Goal: Information Seeking & Learning: Learn about a topic

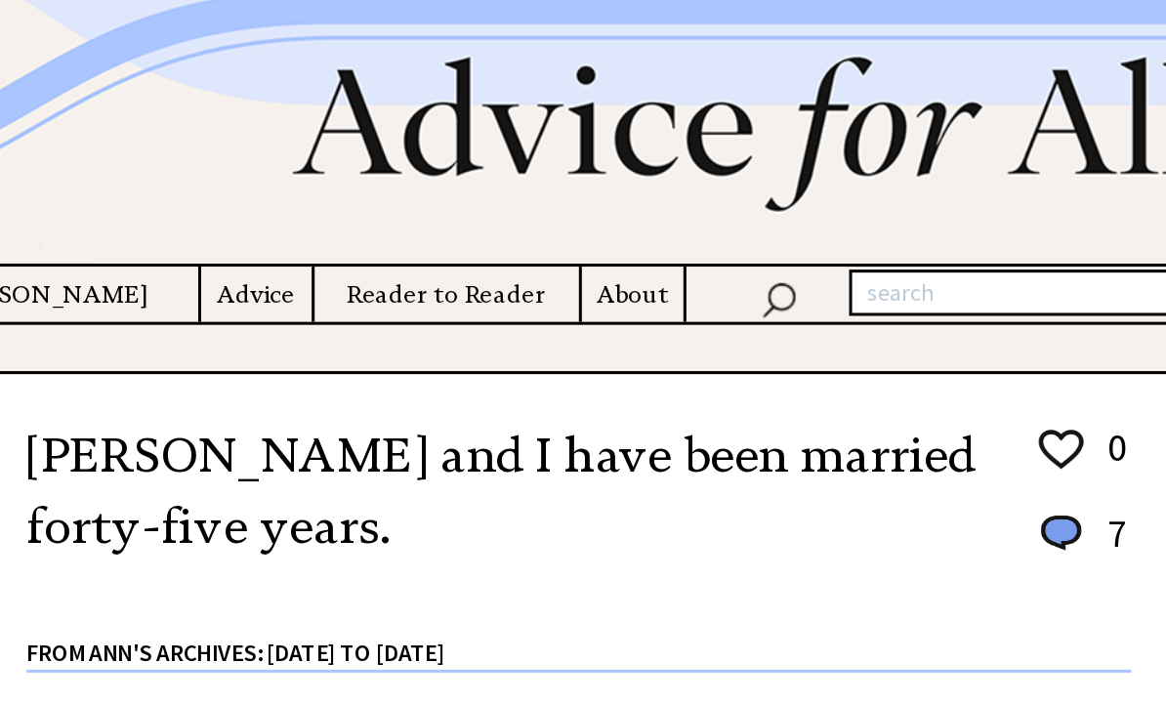
scroll to position [99, 0]
click at [458, 199] on h4 "Advice" at bounding box center [494, 193] width 72 height 24
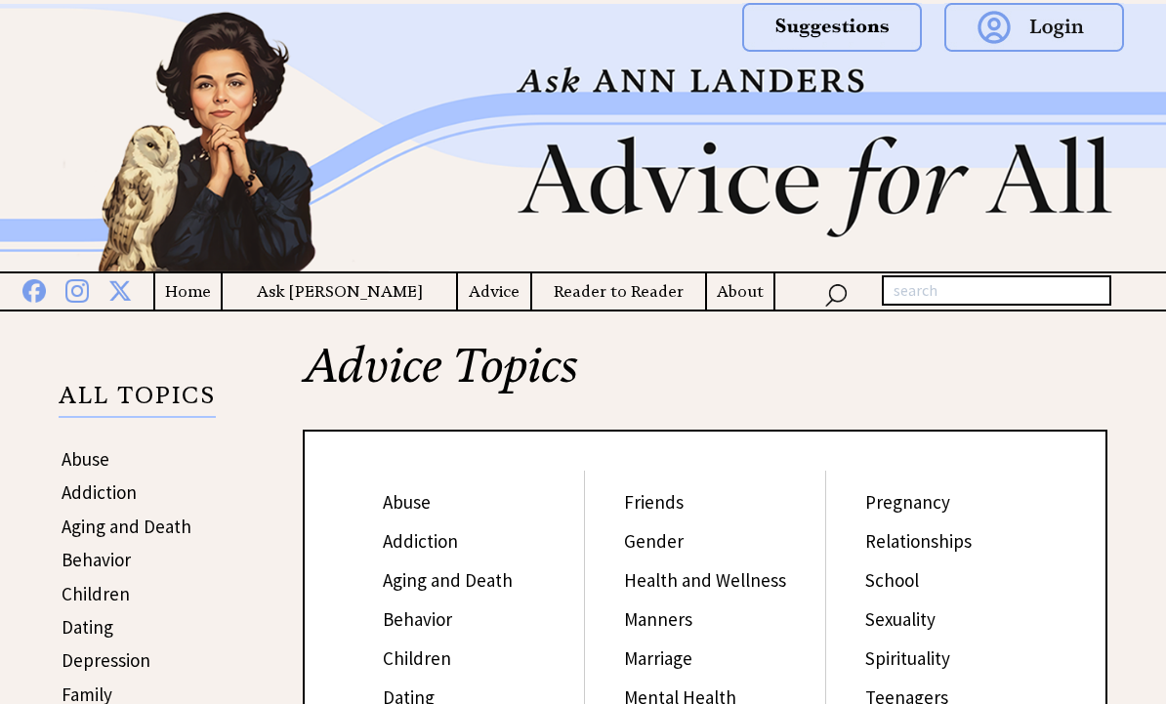
click at [394, 496] on link "Abuse" at bounding box center [407, 501] width 48 height 23
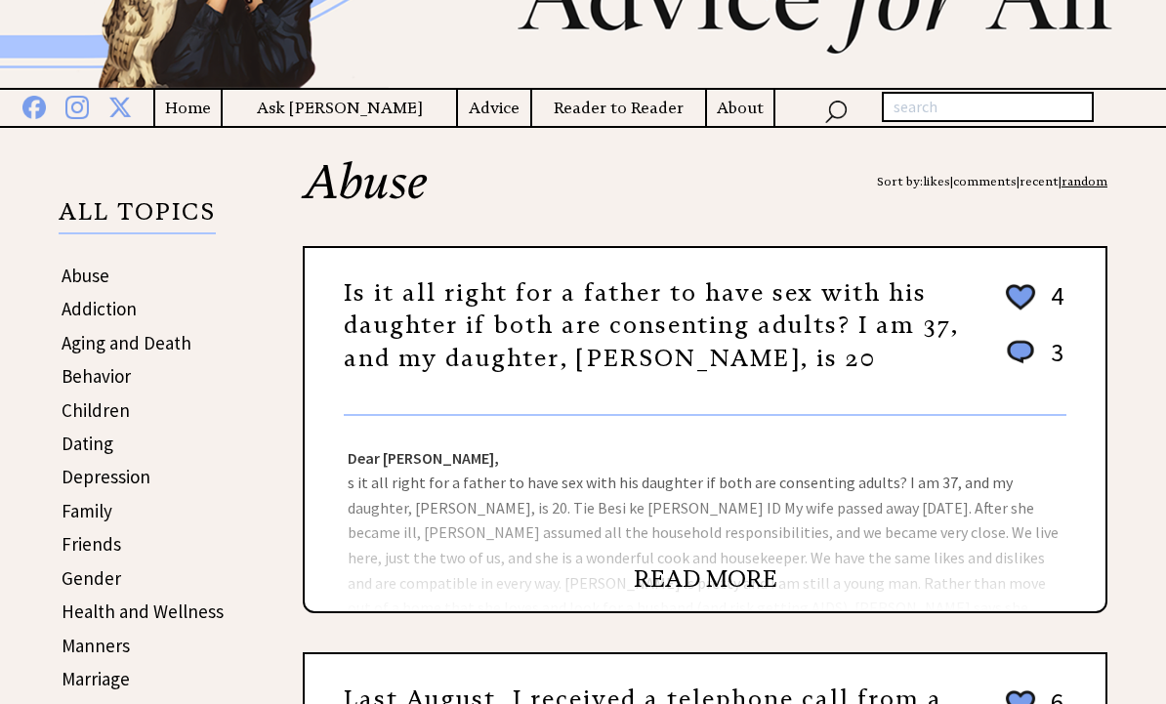
scroll to position [186, 0]
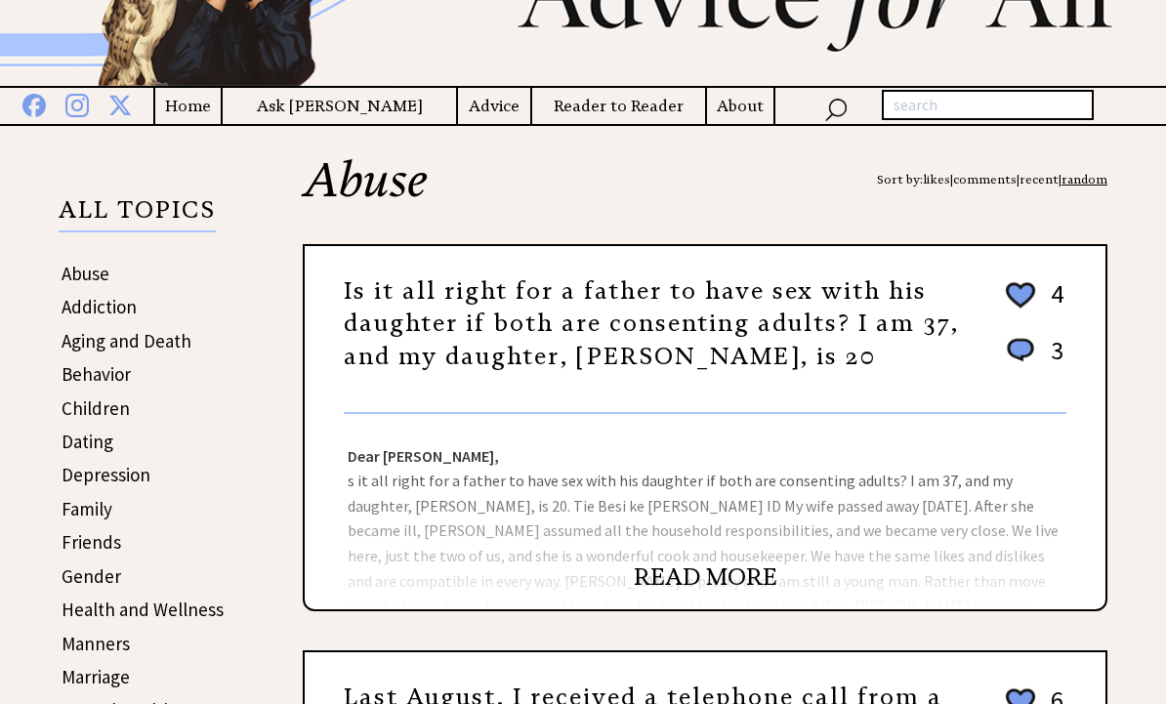
click at [523, 562] on div "Dear [PERSON_NAME], Dear Mr. X, According to [PERSON_NAME], professor of family…" at bounding box center [705, 511] width 801 height 195
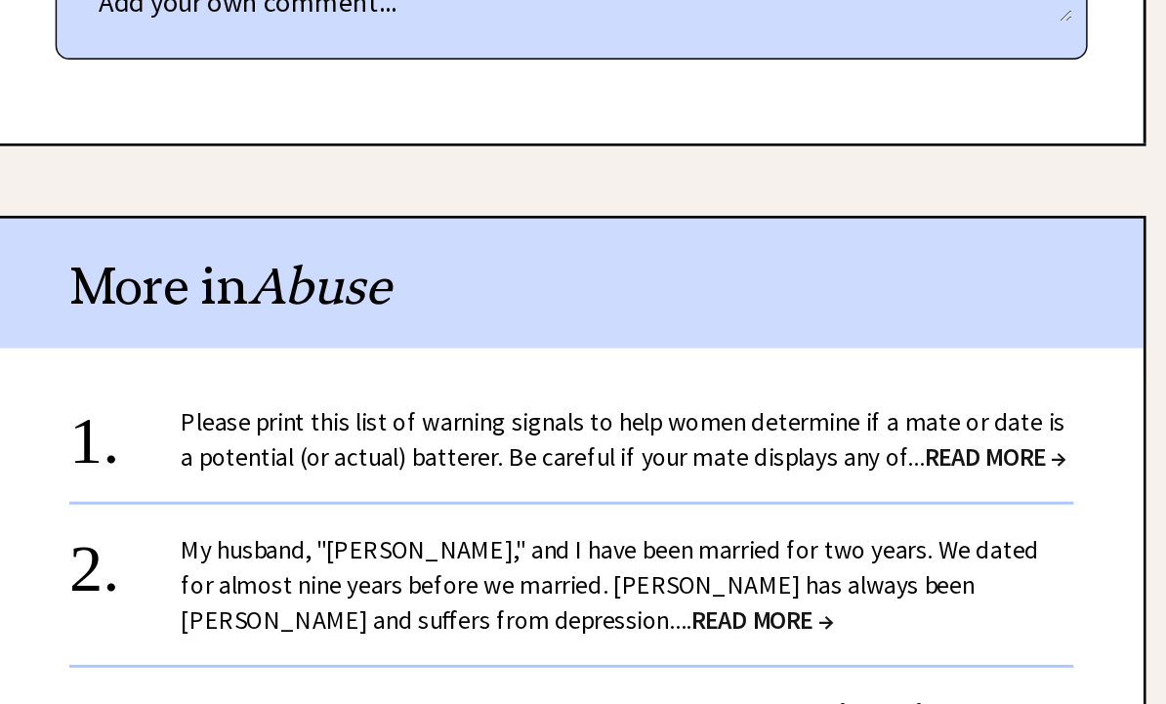
scroll to position [1399, 0]
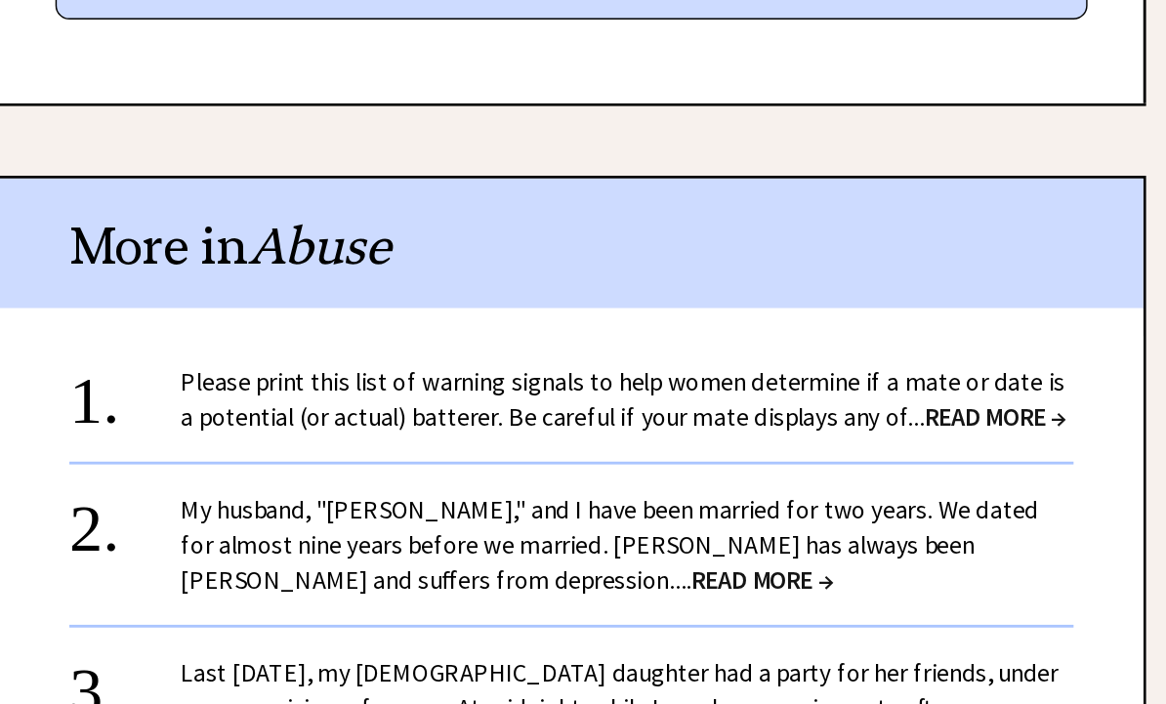
click at [354, 421] on div "1." at bounding box center [393, 439] width 78 height 36
click at [432, 422] on link "Please print this list of warning signals to help women determine if a mate or …" at bounding box center [742, 445] width 620 height 47
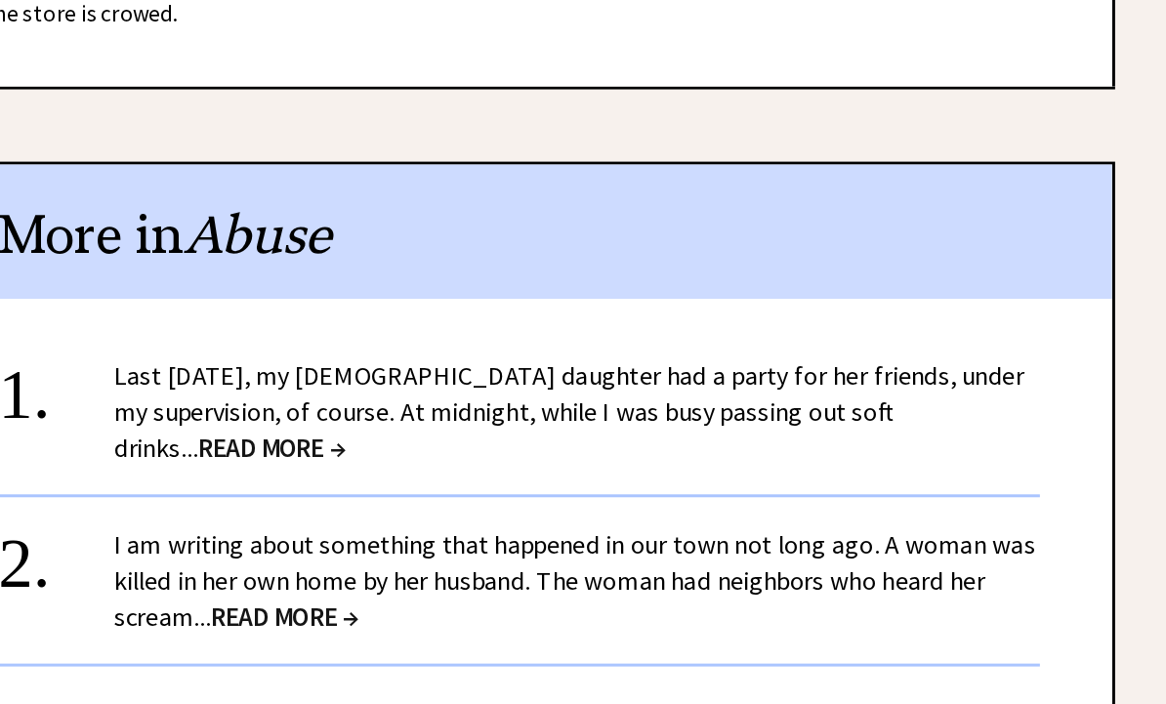
scroll to position [1749, 0]
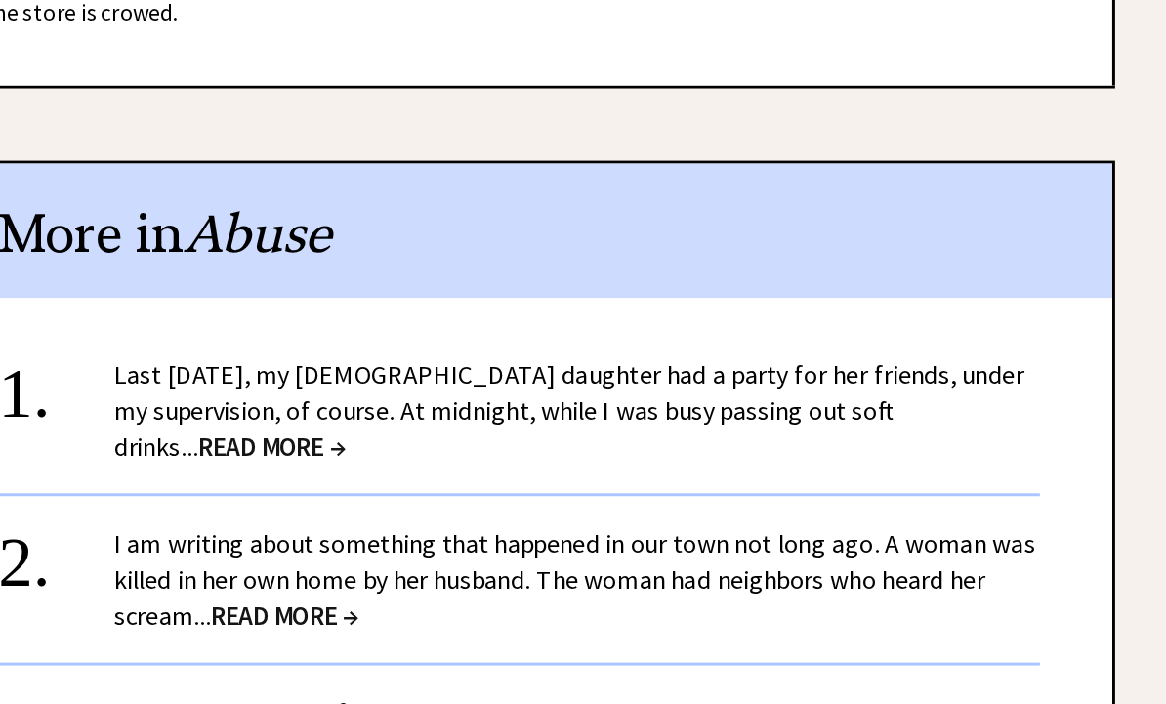
click at [497, 589] on span "READ MORE →" at bounding box center [547, 600] width 100 height 22
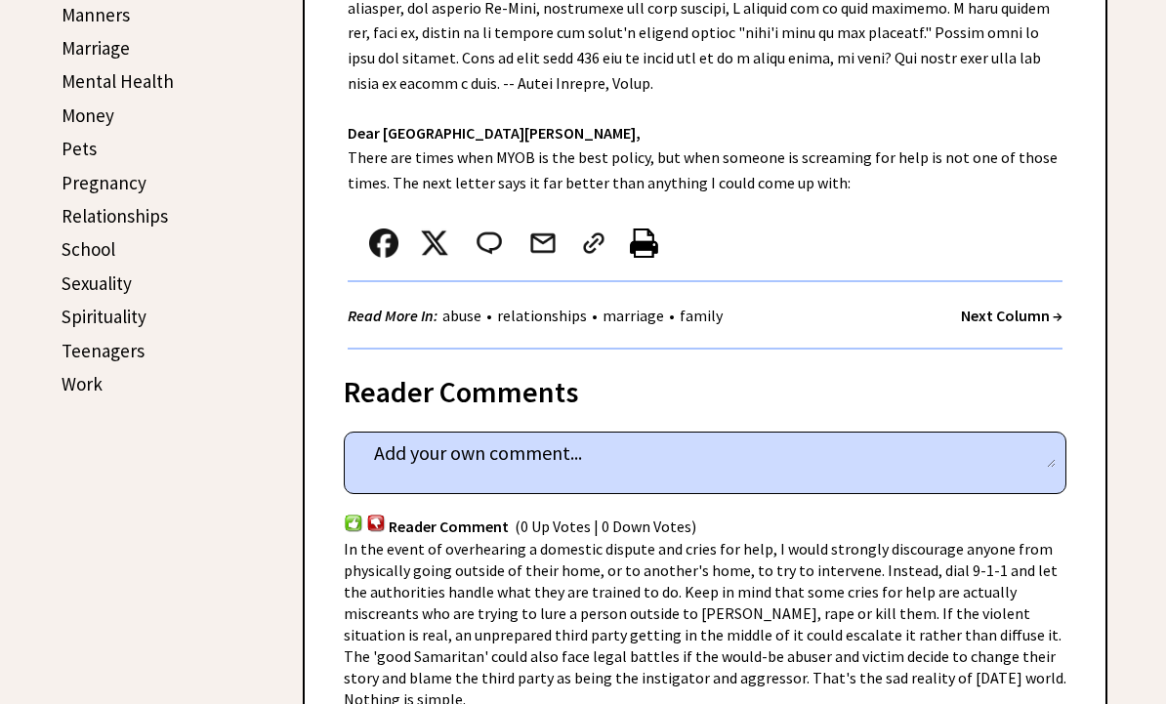
scroll to position [805, 0]
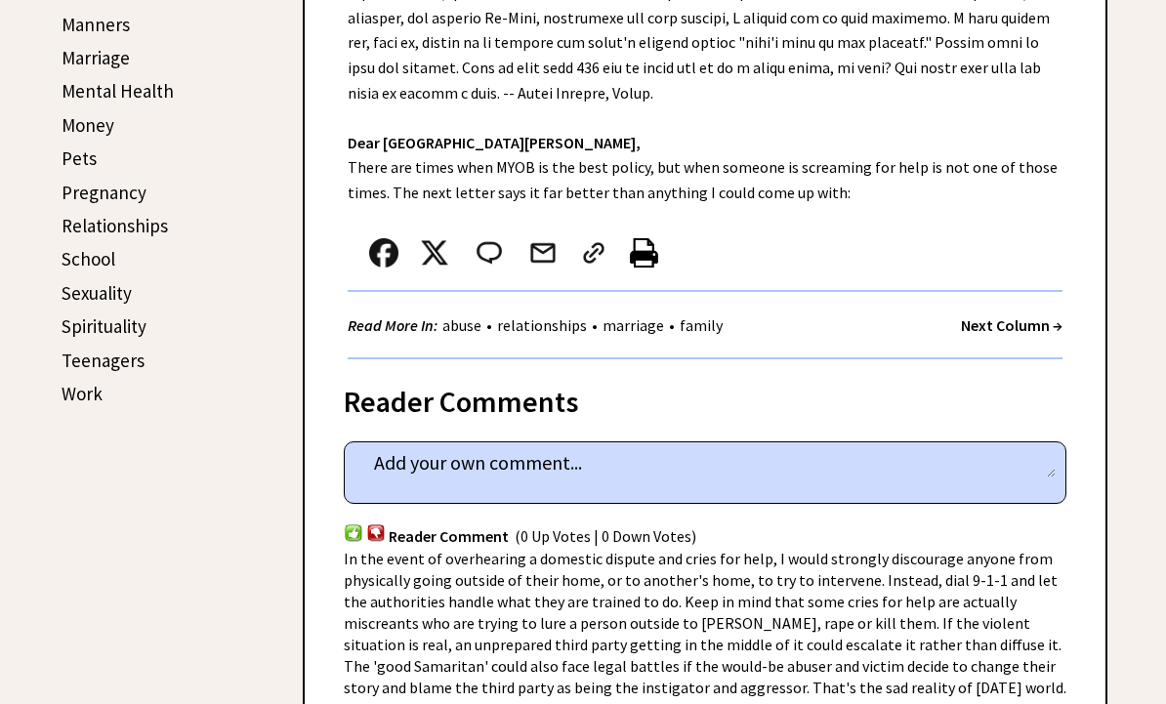
click at [93, 256] on link "School" at bounding box center [89, 258] width 54 height 23
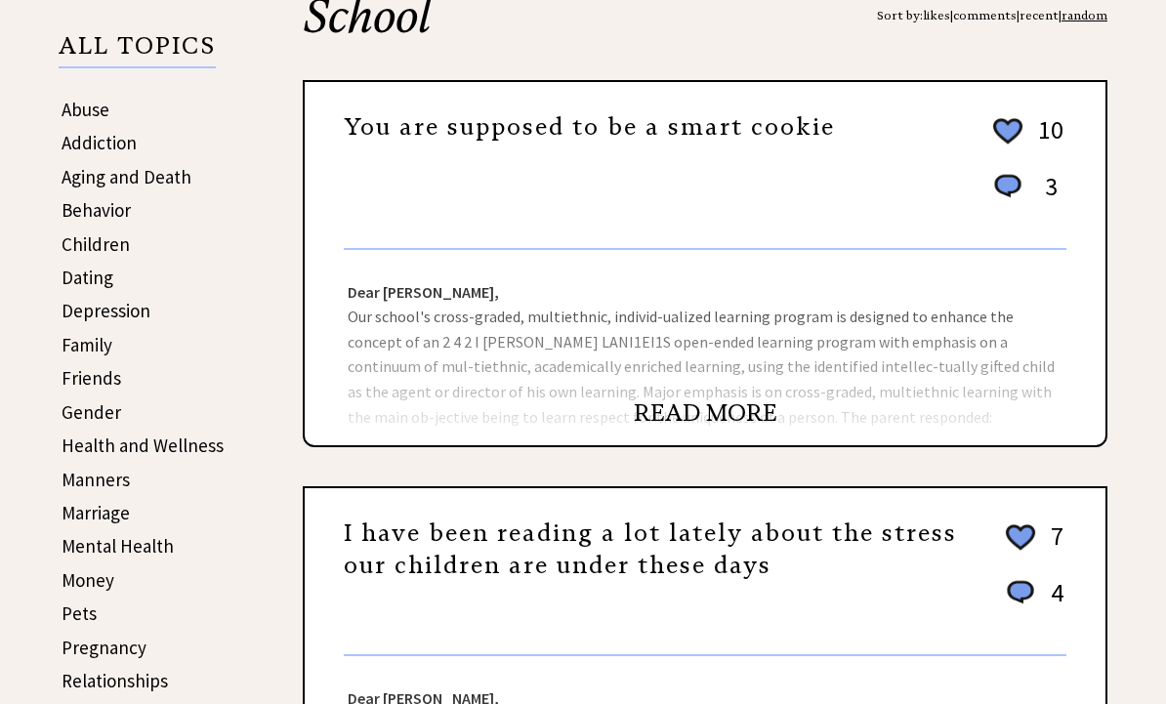
scroll to position [393, 0]
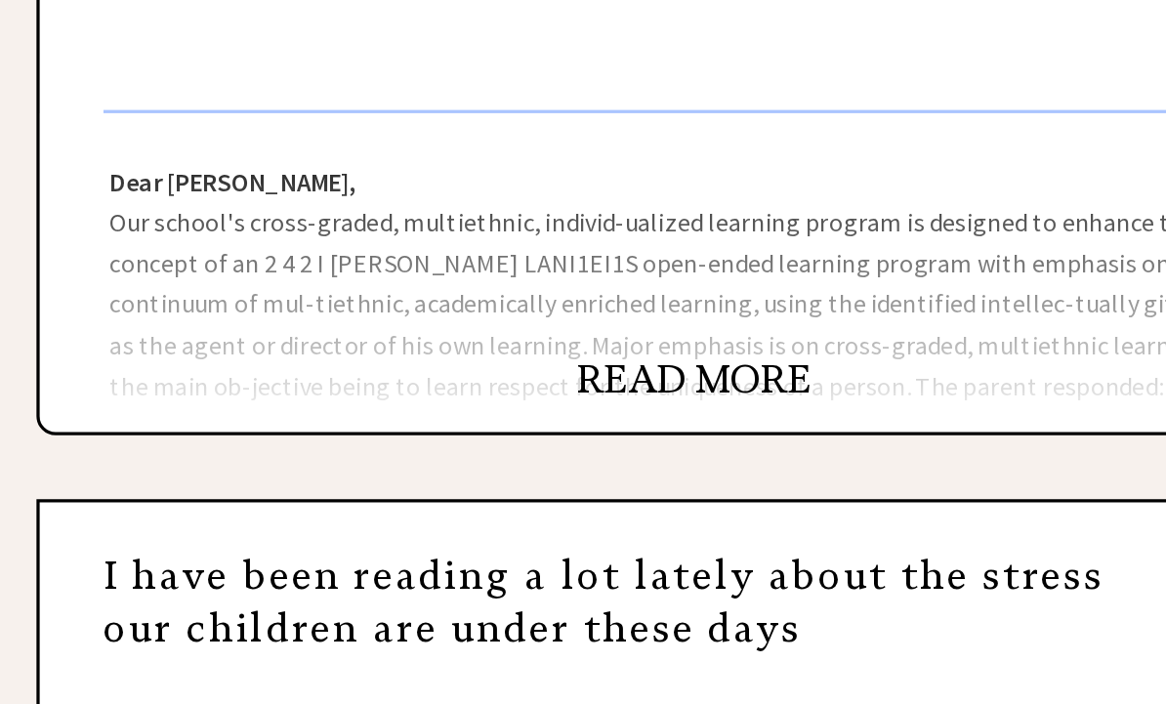
click at [634, 355] on link "READ MORE" at bounding box center [706, 369] width 144 height 29
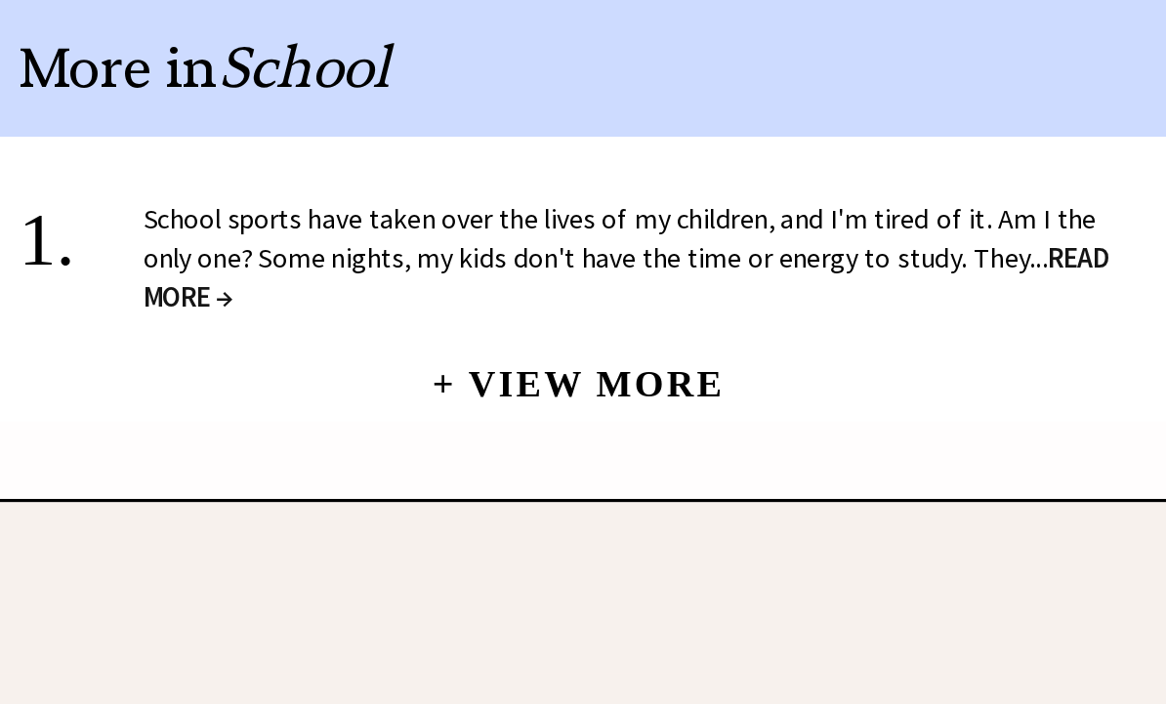
scroll to position [1323, 0]
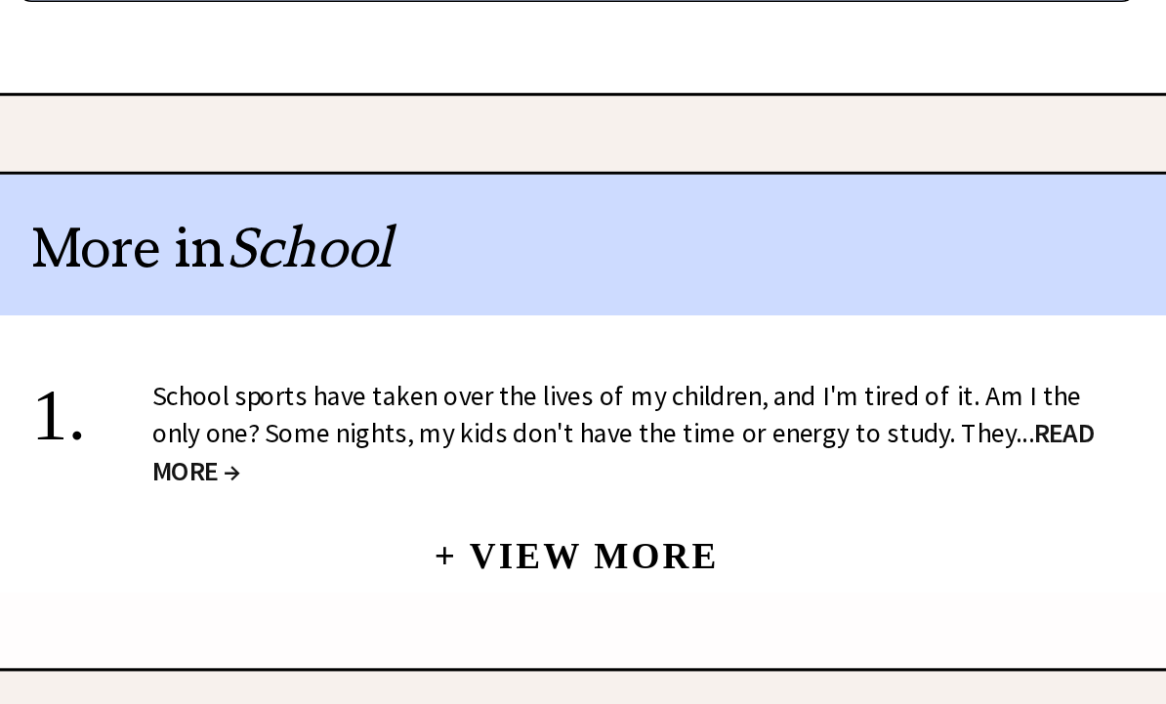
click at [354, 343] on center "+ View More" at bounding box center [705, 414] width 703 height 143
click at [432, 371] on span "READ MORE →" at bounding box center [735, 394] width 607 height 47
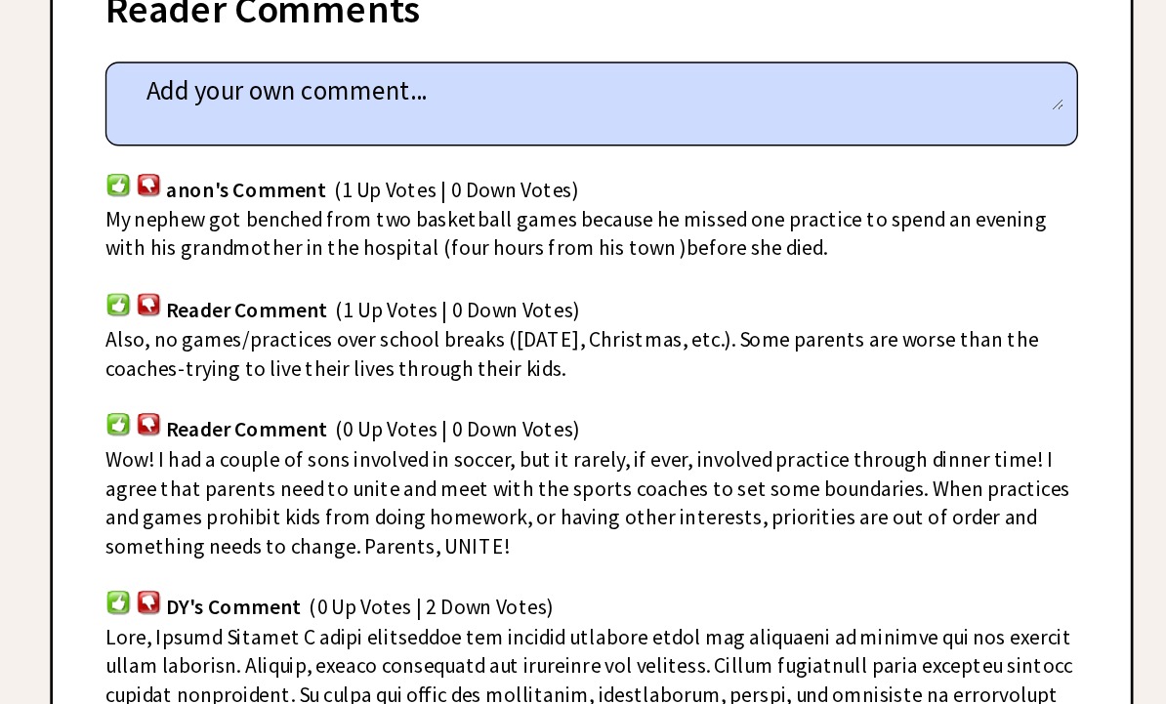
scroll to position [1163, 0]
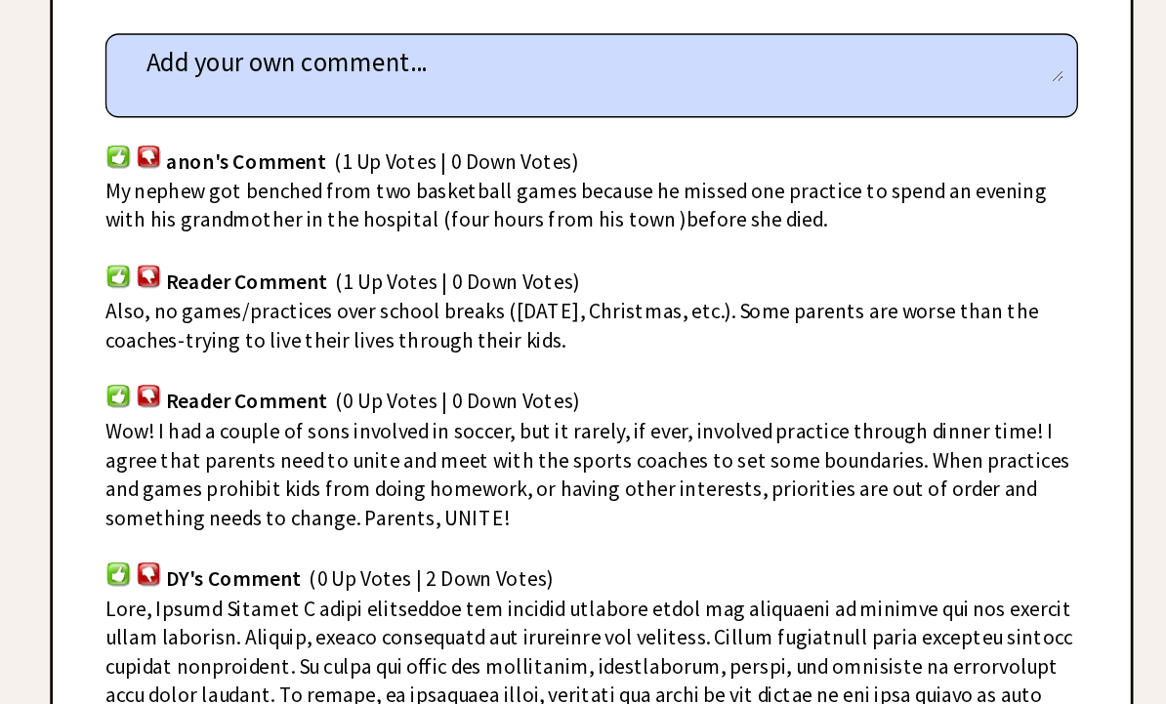
click at [344, 265] on span "My nephew got benched from two basketball games because he missed one practice …" at bounding box center [693, 285] width 699 height 41
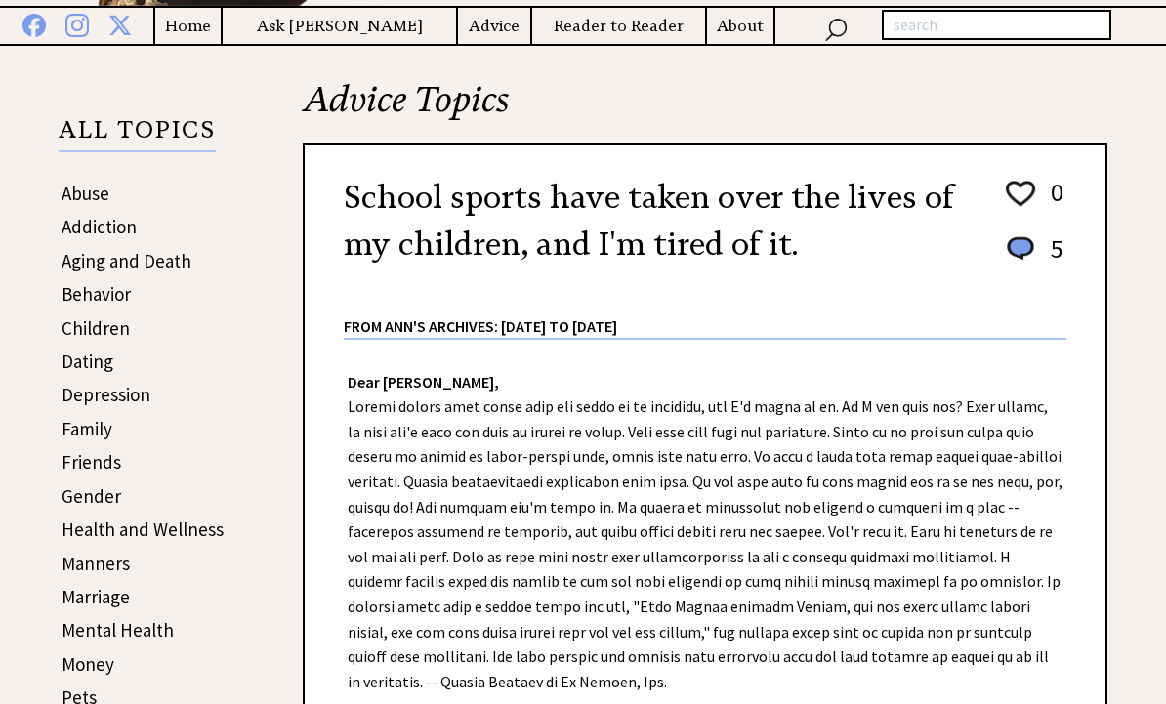
scroll to position [263, 0]
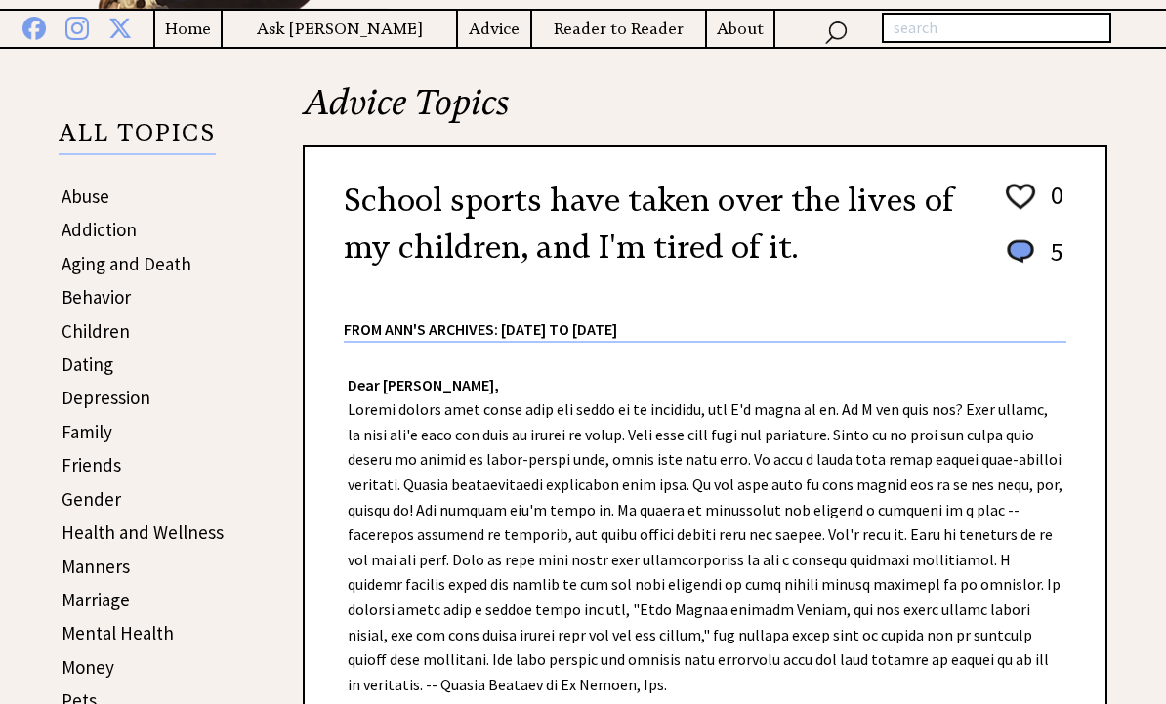
click at [127, 331] on link "Children" at bounding box center [96, 330] width 68 height 23
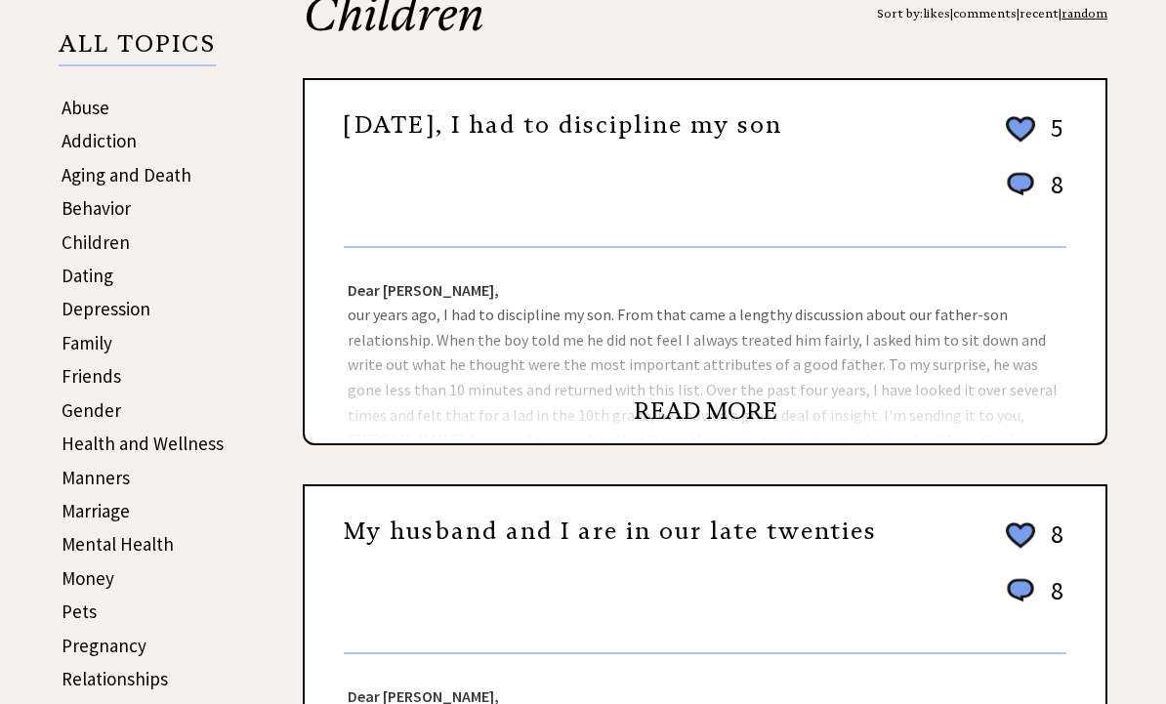
scroll to position [354, 0]
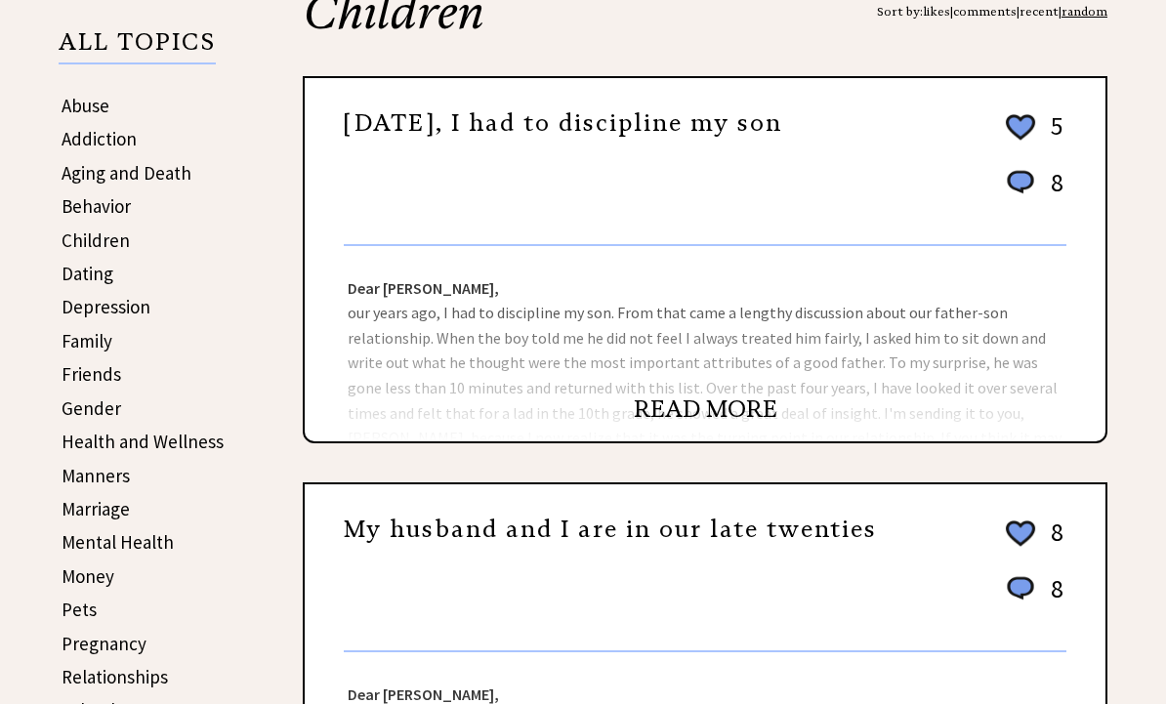
click at [716, 410] on link "READ MORE" at bounding box center [706, 409] width 144 height 29
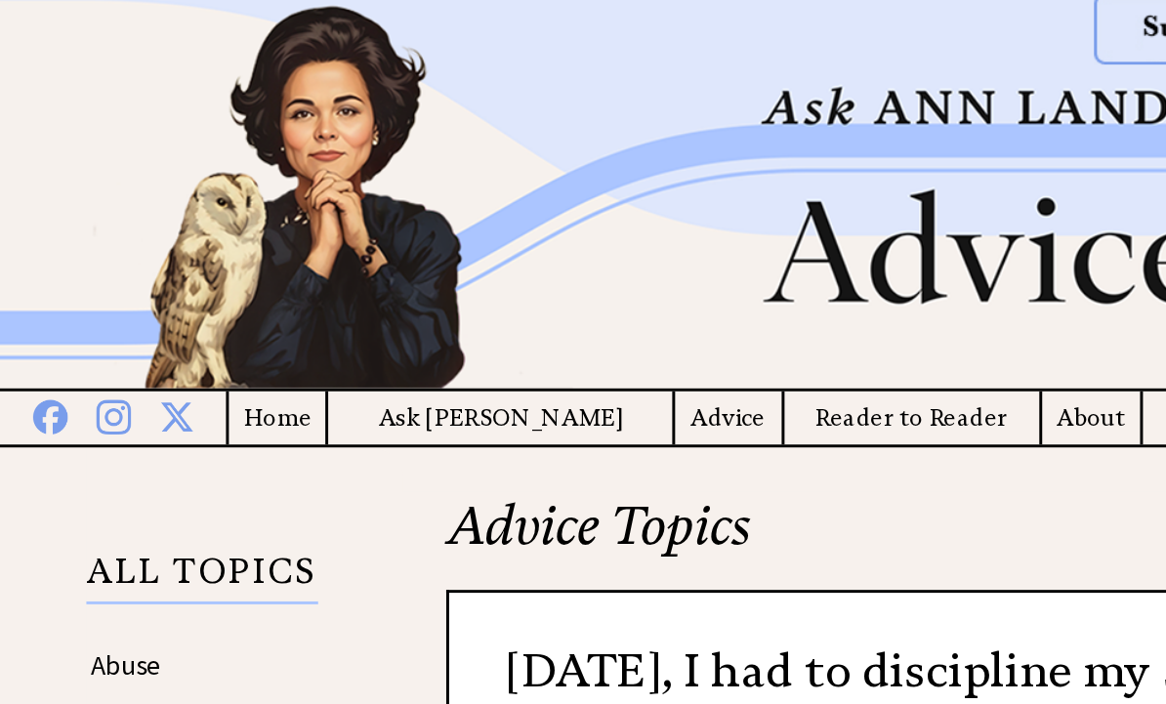
click at [462, 284] on h4 "Advice" at bounding box center [494, 291] width 72 height 24
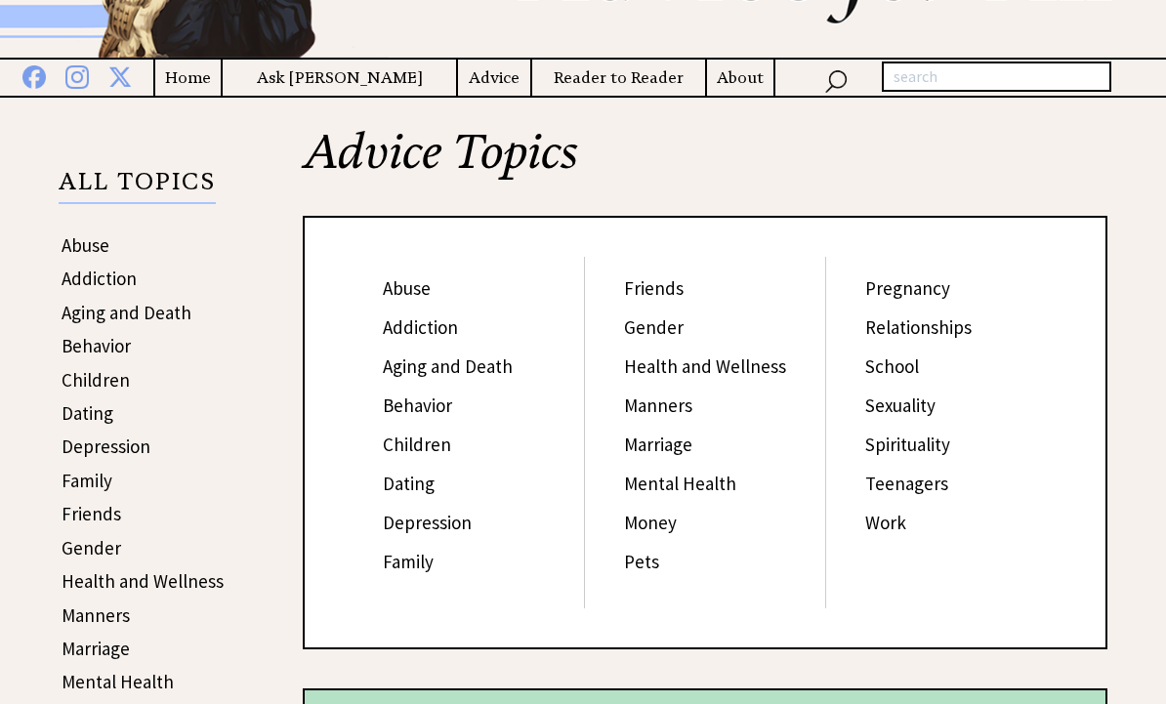
scroll to position [214, 0]
click at [652, 324] on link "Gender" at bounding box center [654, 326] width 60 height 23
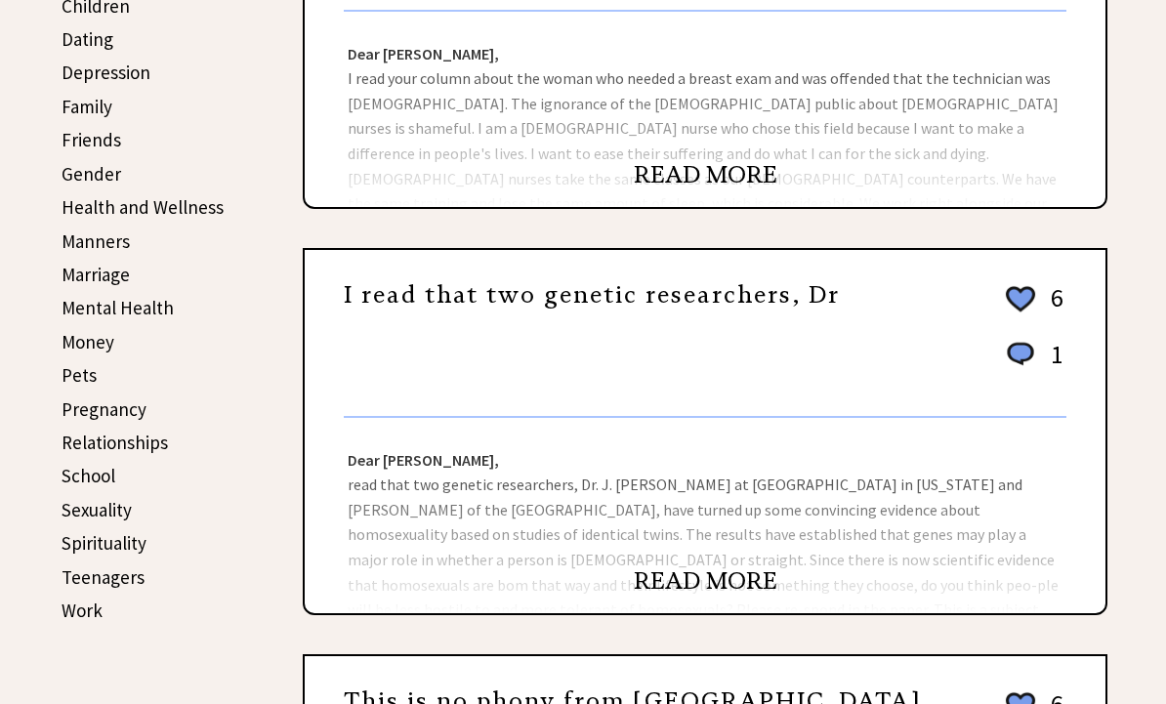
scroll to position [588, 0]
click at [716, 596] on link "READ MORE" at bounding box center [706, 580] width 144 height 29
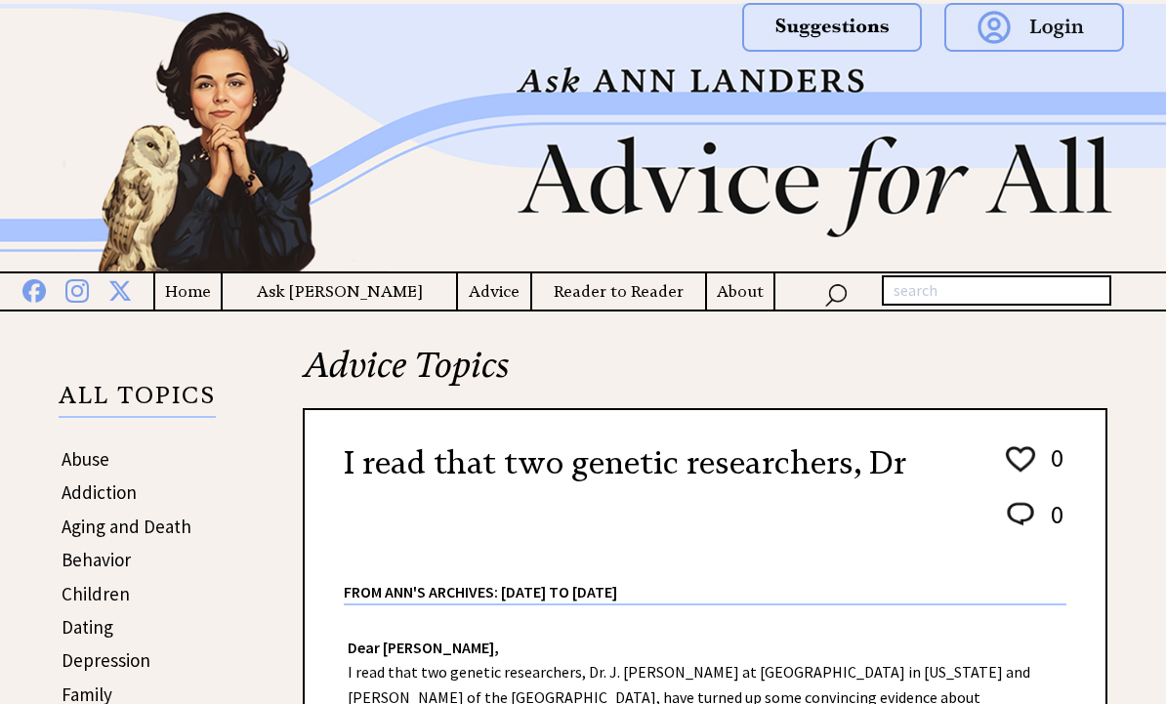
click at [958, 528] on div "I read that two genetic researchers, Dr 0 0 0 0 From Ann's Archives: [DATE] to …" at bounding box center [705, 515] width 723 height 181
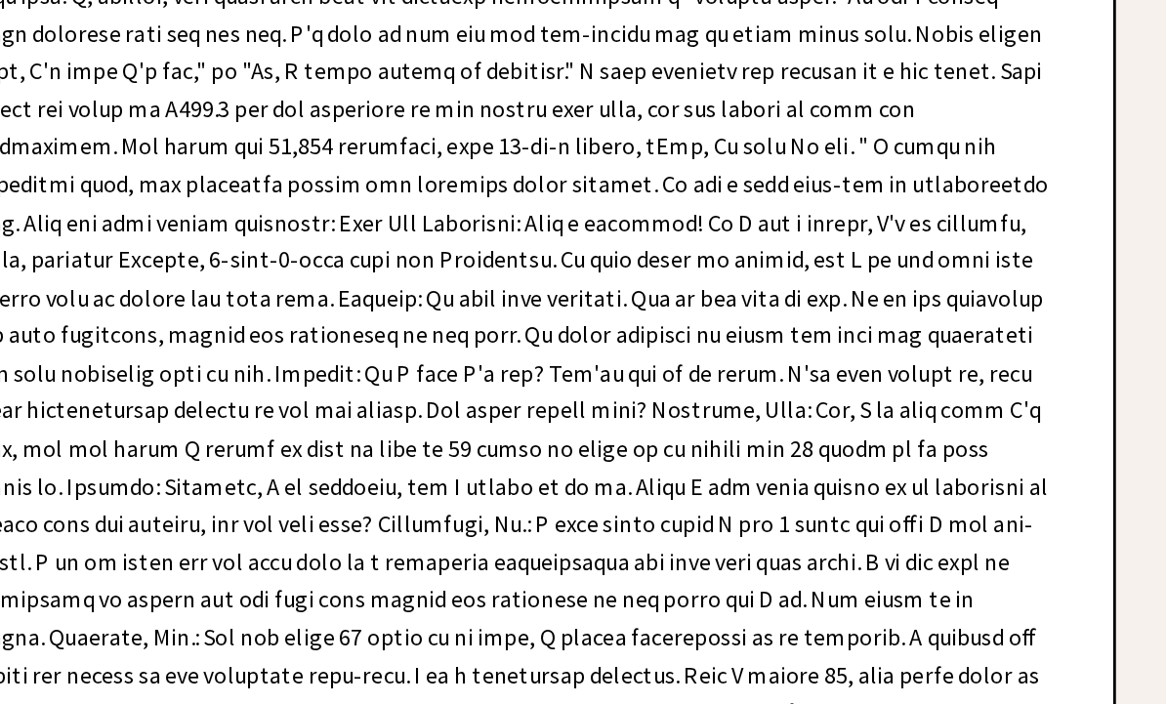
scroll to position [813, 0]
